Goal: Task Accomplishment & Management: Use online tool/utility

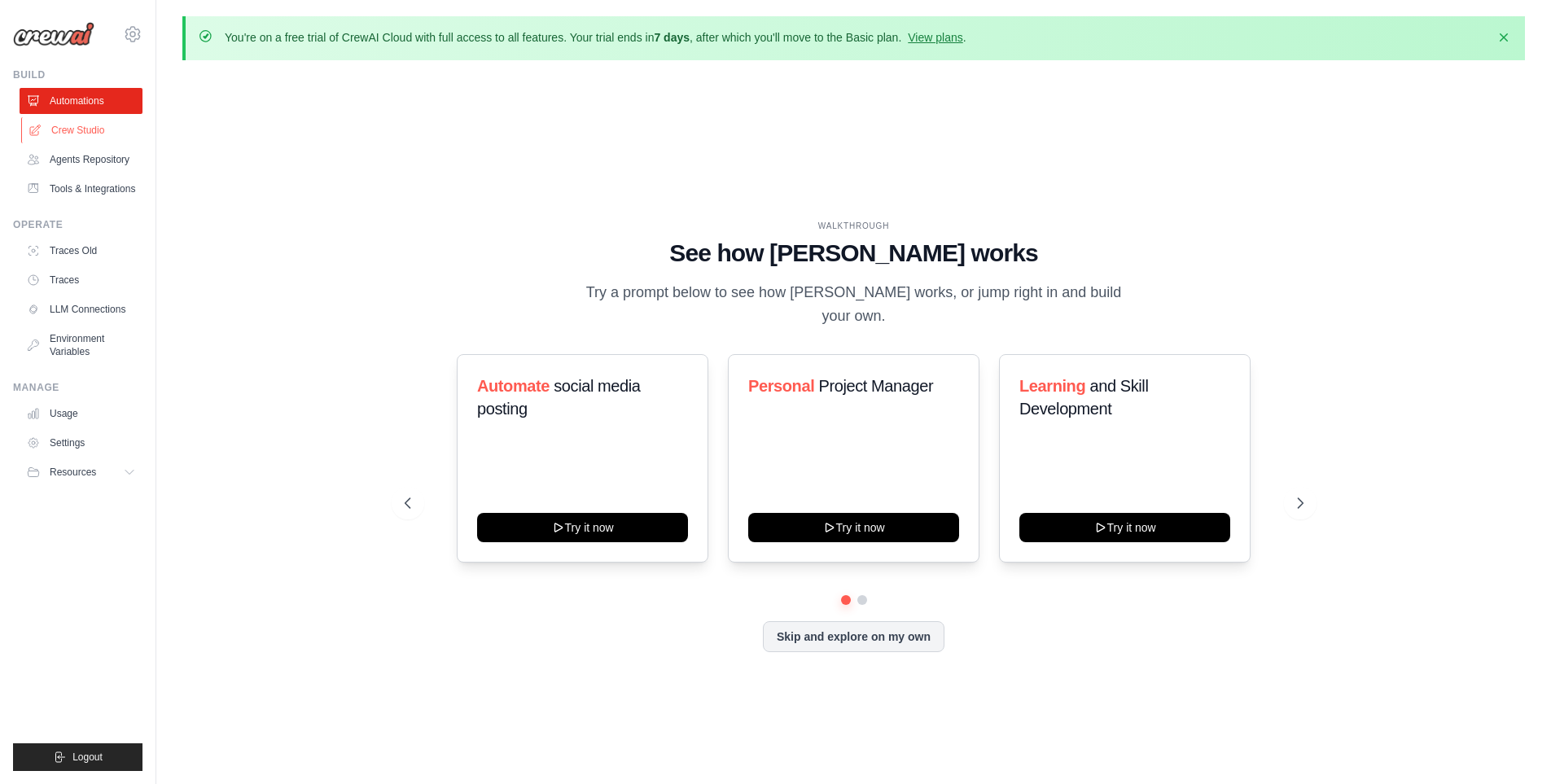
click at [92, 129] on link "Crew Studio" at bounding box center [83, 130] width 123 height 26
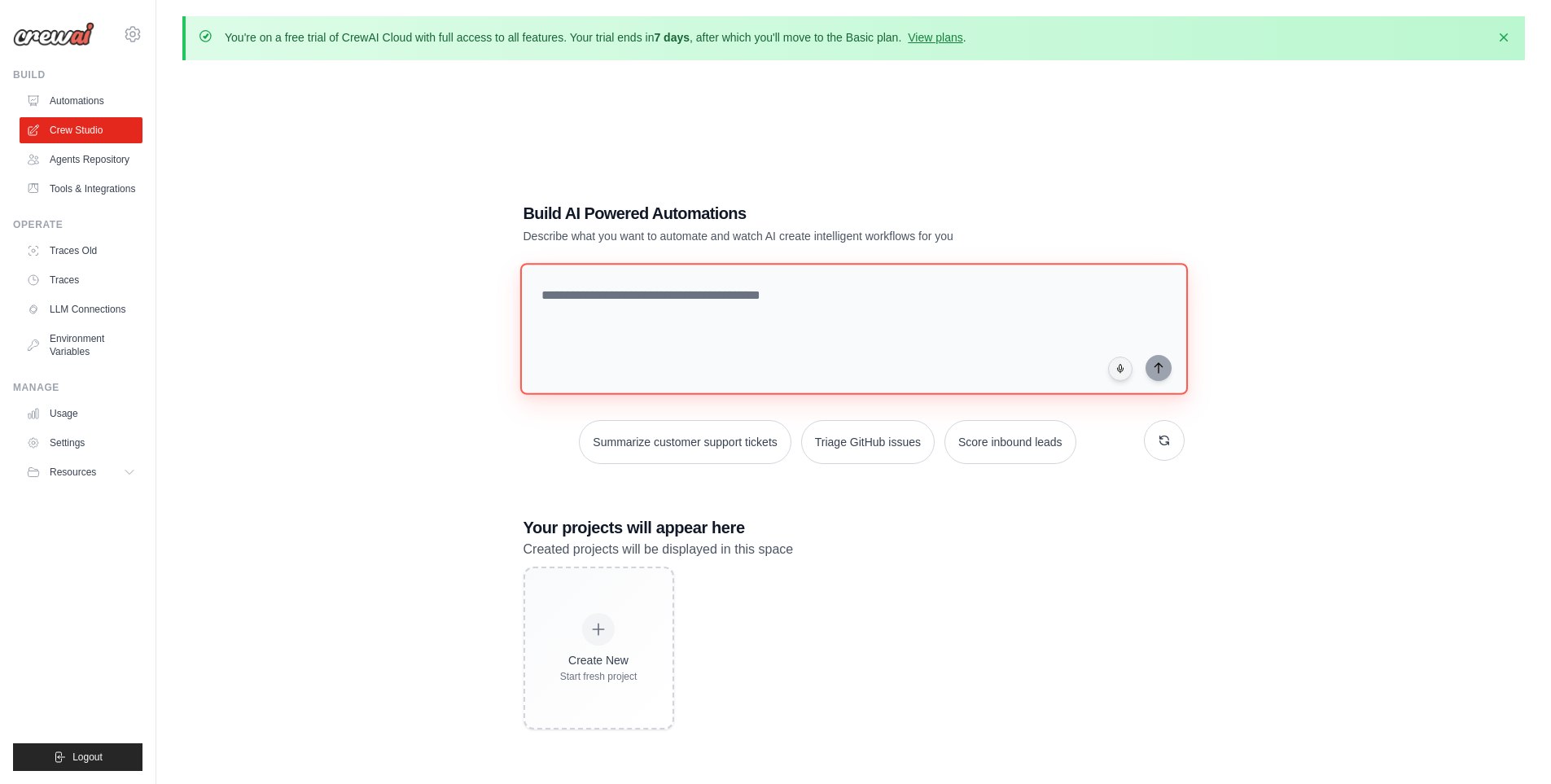
click at [563, 296] on textarea at bounding box center [853, 329] width 668 height 132
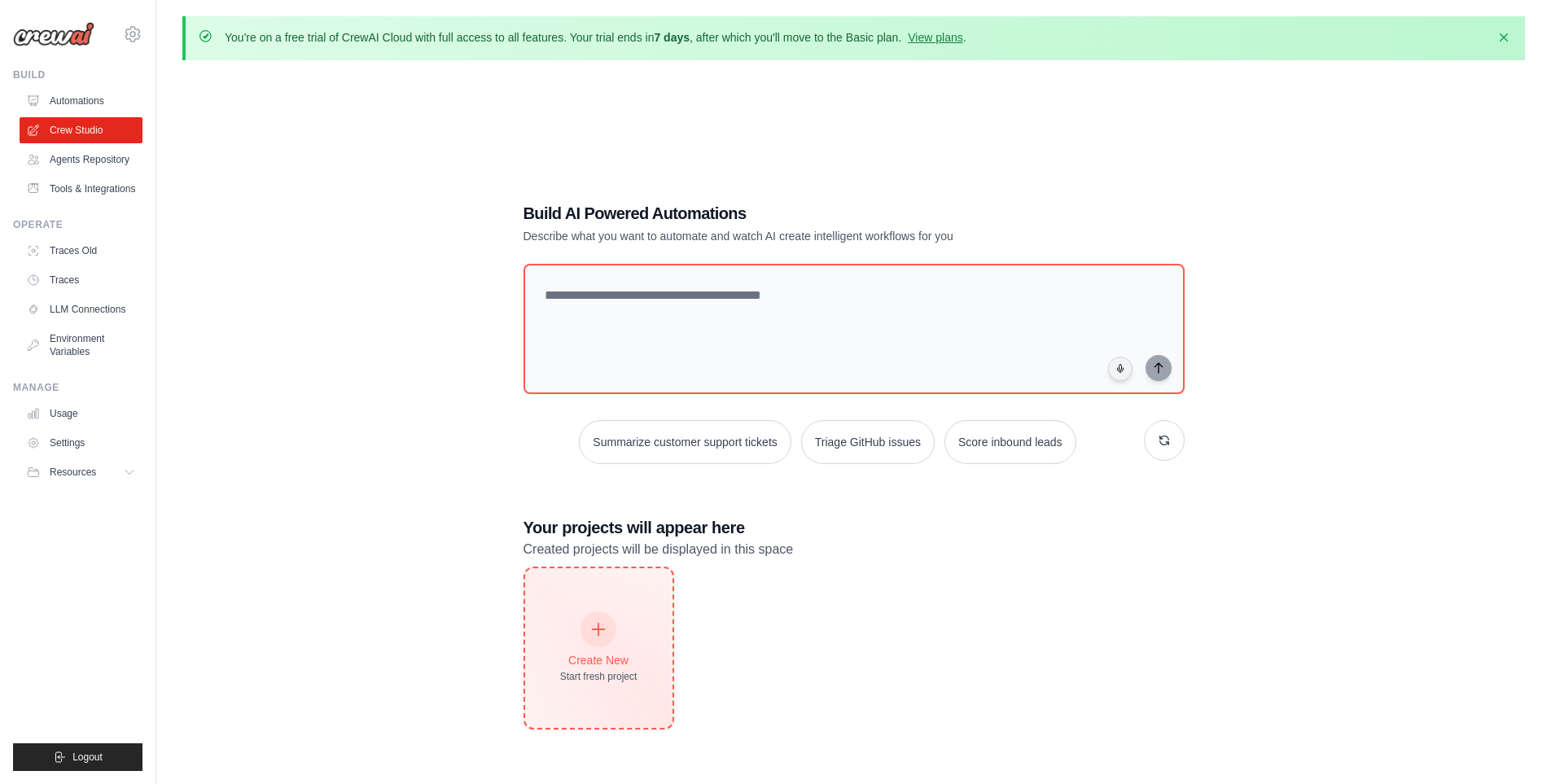
click at [604, 616] on div at bounding box center [598, 629] width 36 height 36
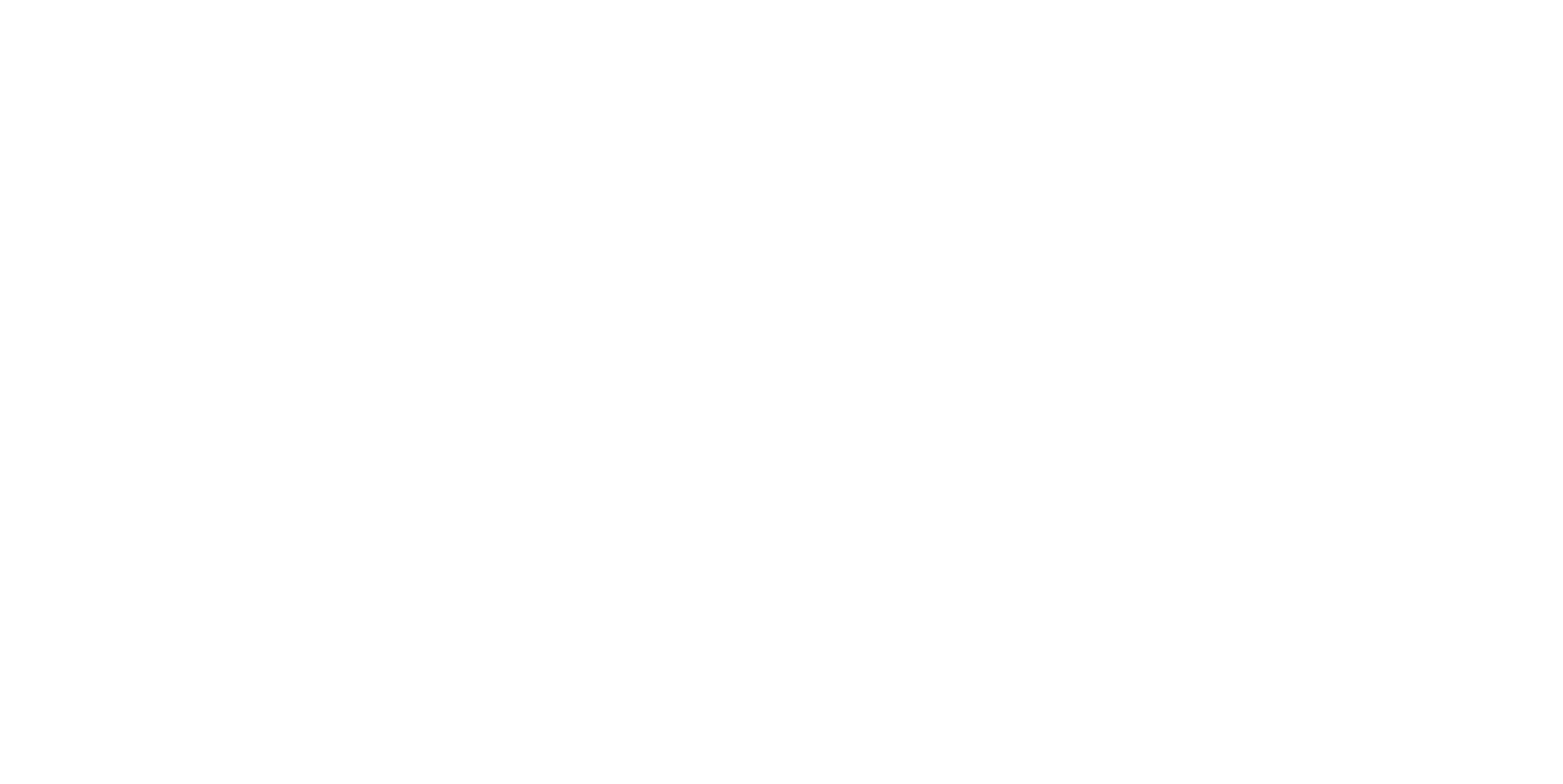
click at [1222, 0] on html at bounding box center [782, 0] width 1563 height 0
click at [746, 0] on html at bounding box center [782, 0] width 1563 height 0
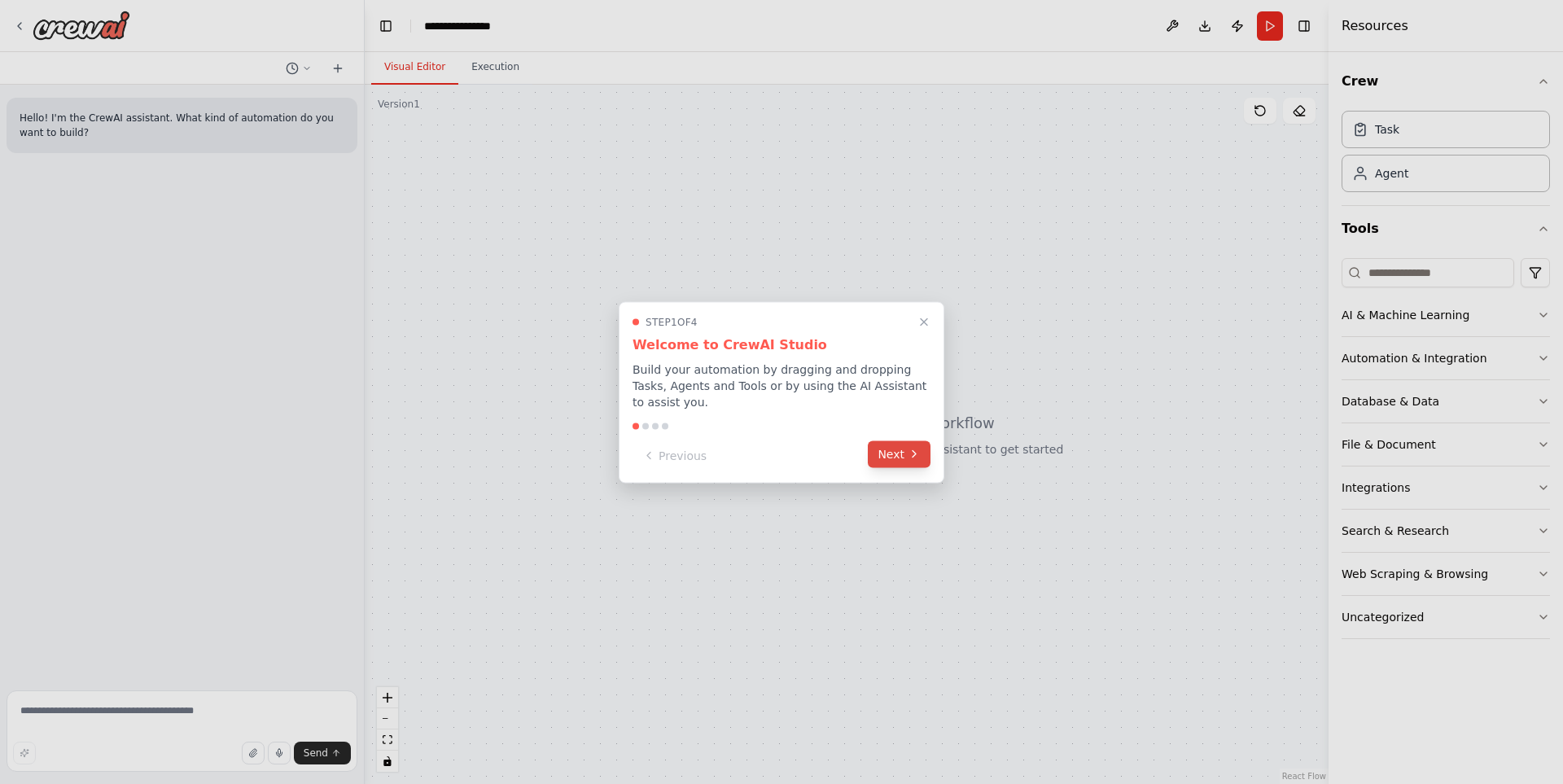
click at [907, 451] on button "Next" at bounding box center [899, 453] width 62 height 27
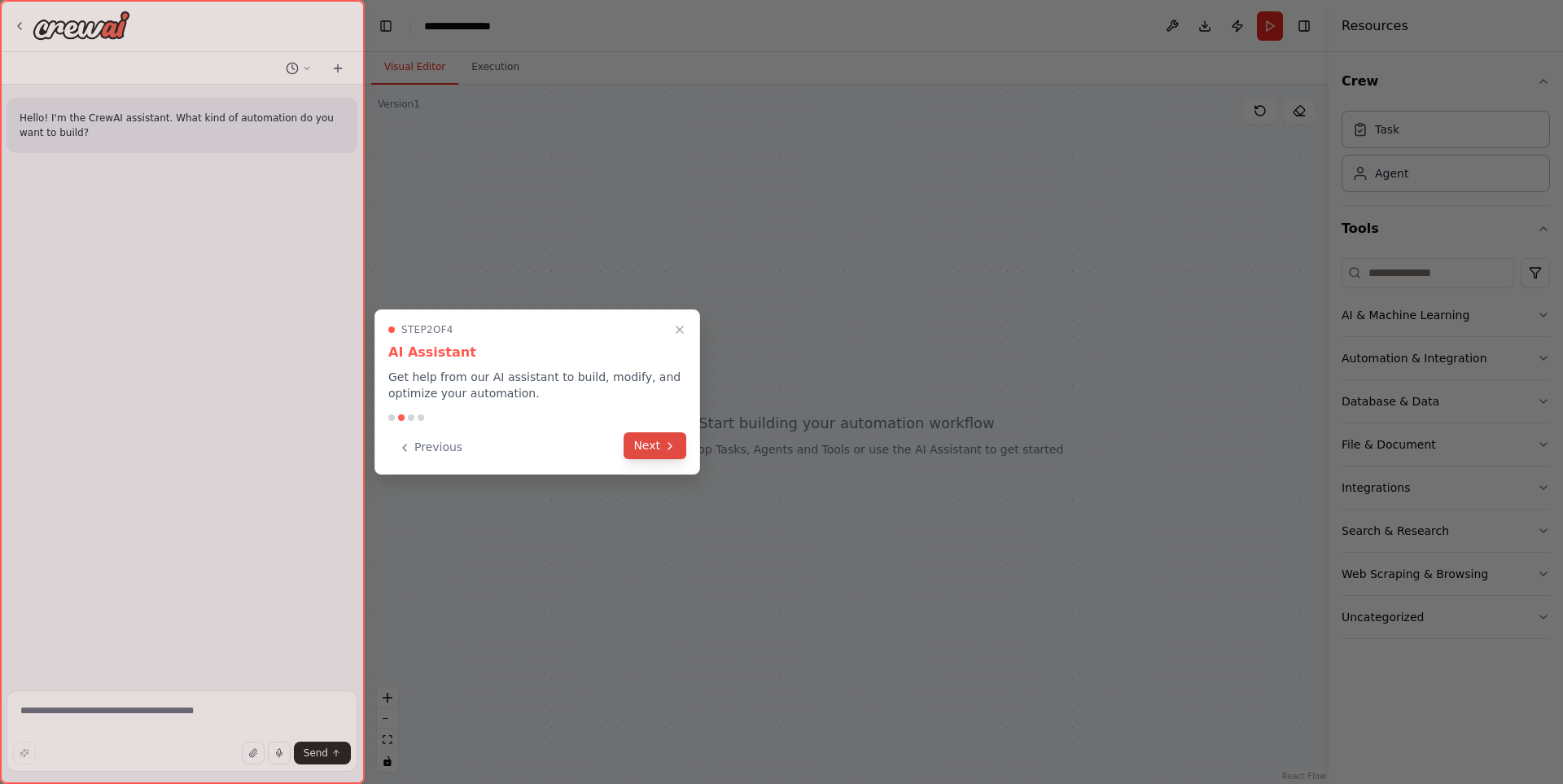
click at [654, 445] on button "Next" at bounding box center [654, 445] width 62 height 27
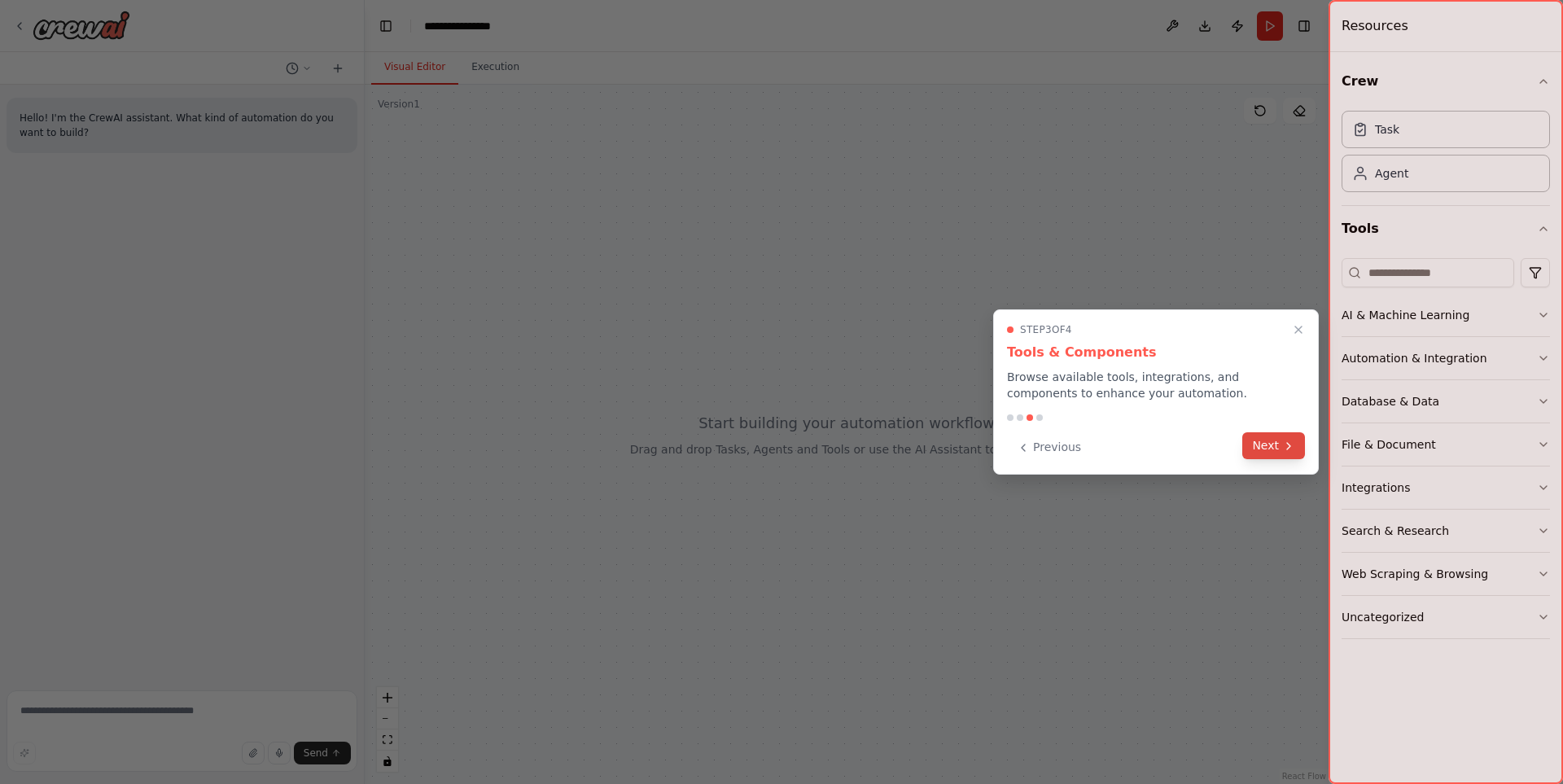
click at [1268, 450] on button "Next" at bounding box center [1273, 445] width 62 height 27
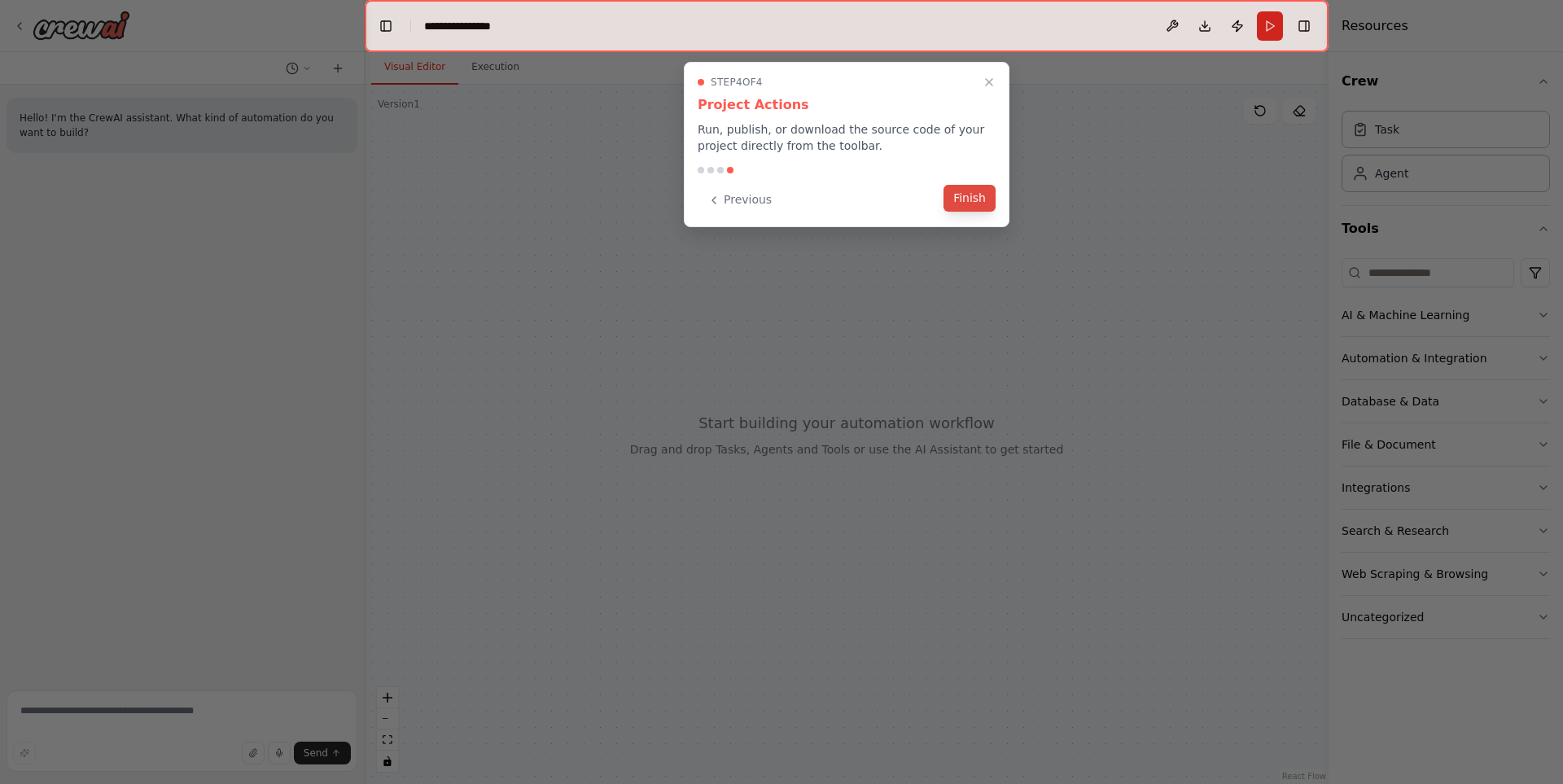
click at [973, 198] on button "Finish" at bounding box center [969, 198] width 52 height 27
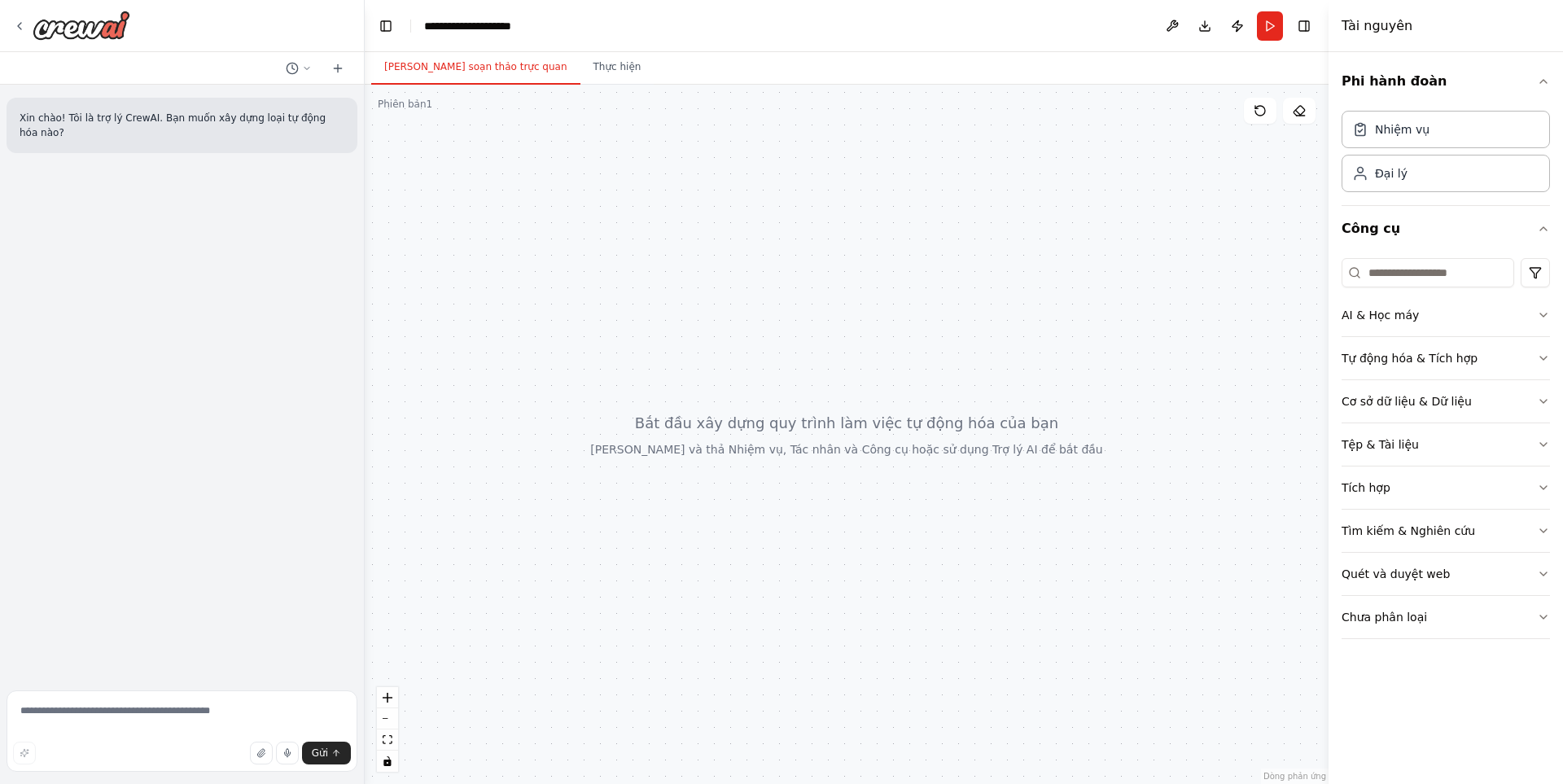
click at [1169, 235] on div at bounding box center [847, 434] width 964 height 699
